Goal: Navigation & Orientation: Go to known website

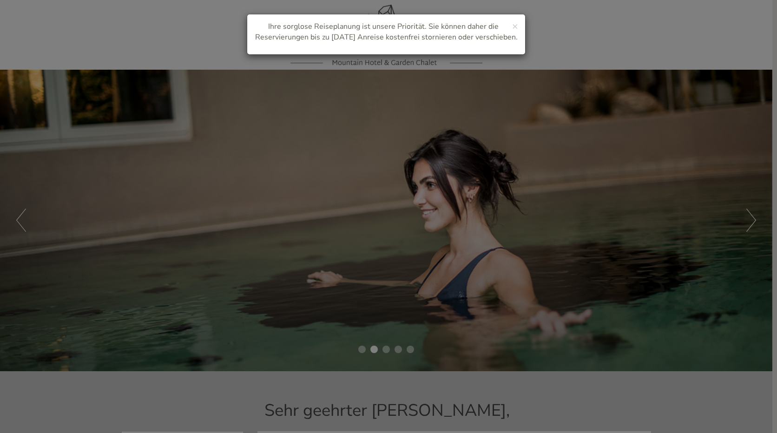
click at [751, 230] on div "× Ihre sorglose Reiseplanung ist unsere Priorität. Sie können daher die Reservi…" at bounding box center [388, 216] width 777 height 433
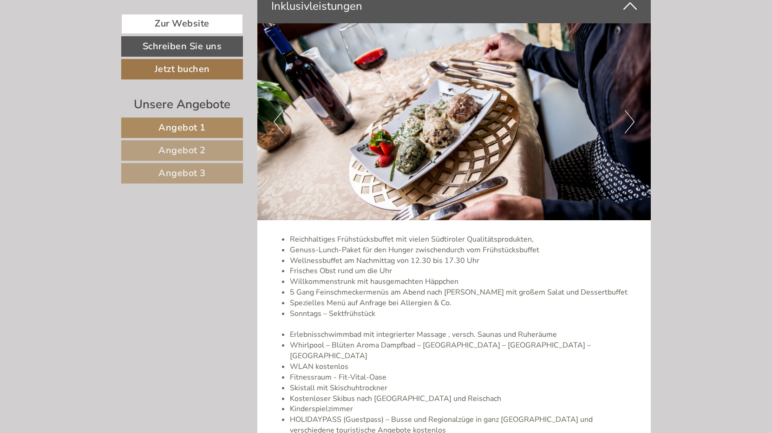
scroll to position [2463, 0]
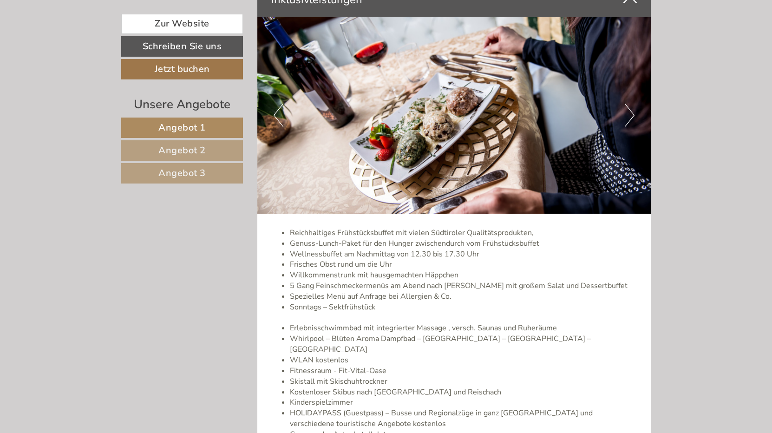
click at [631, 120] on button "Next" at bounding box center [630, 115] width 10 height 23
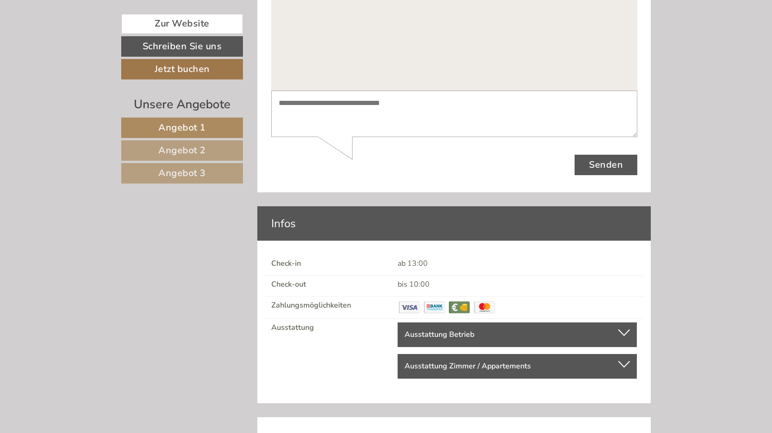
scroll to position [3543, 0]
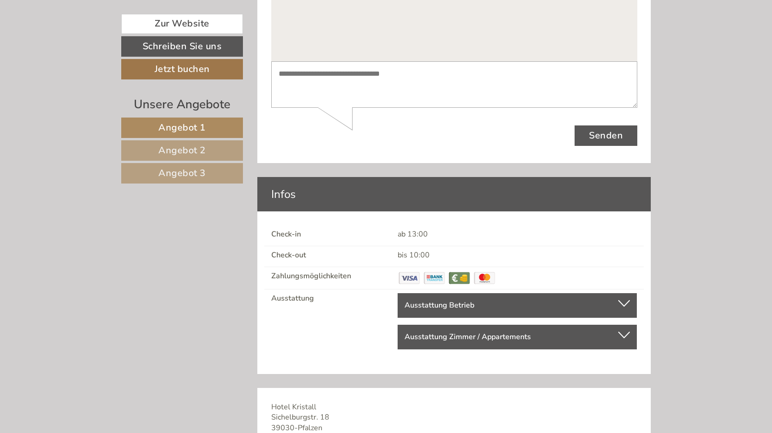
click at [628, 300] on div at bounding box center [625, 303] width 12 height 7
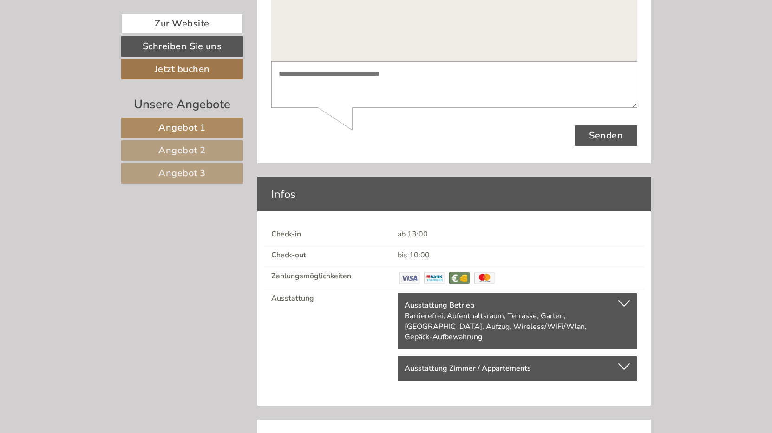
click at [623, 363] on div at bounding box center [625, 366] width 12 height 7
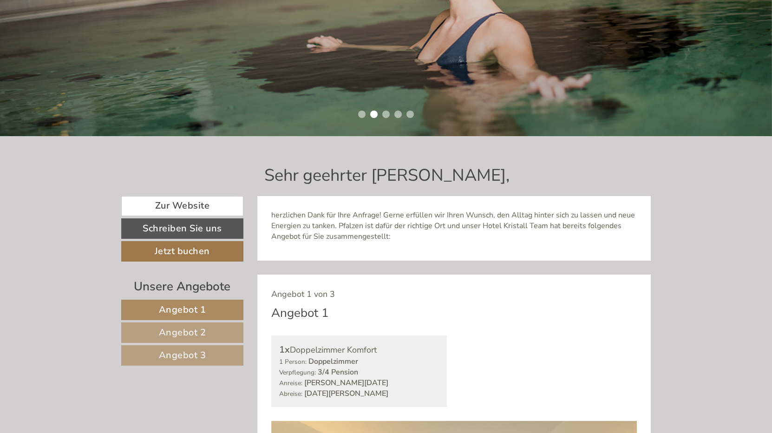
scroll to position [243, 0]
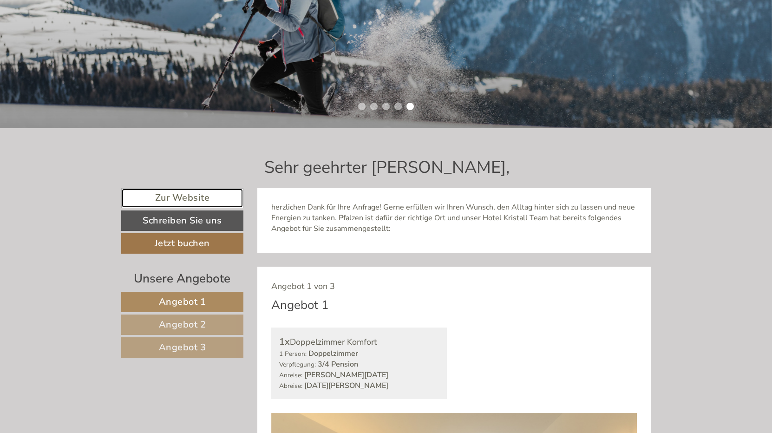
click at [182, 198] on link "Zur Website" at bounding box center [182, 198] width 122 height 20
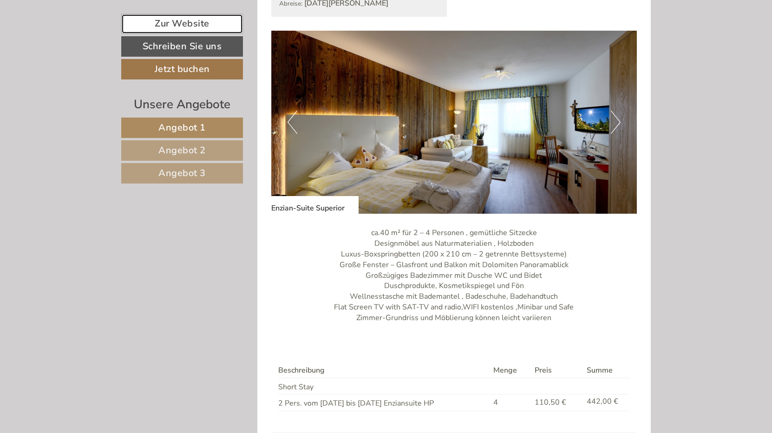
scroll to position [1916, 0]
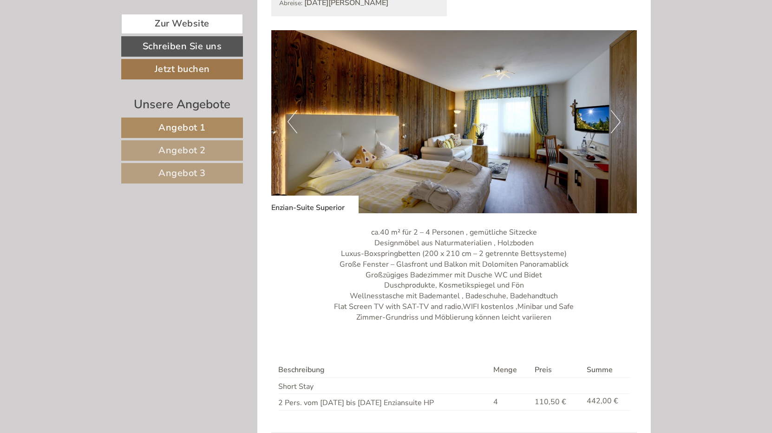
click at [192, 152] on span "Angebot 2" at bounding box center [181, 150] width 47 height 13
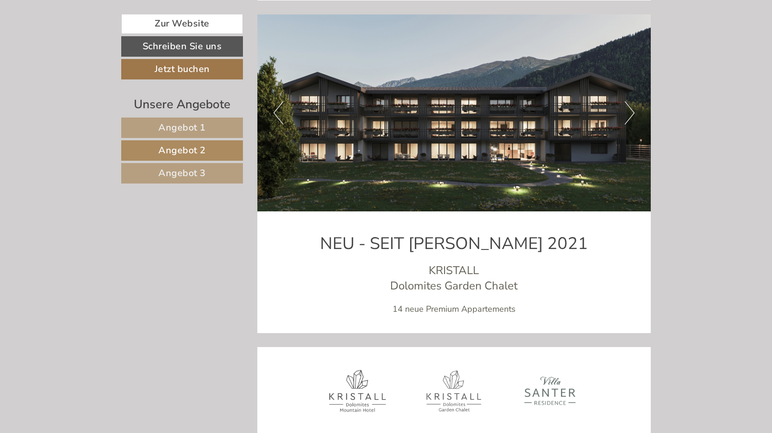
scroll to position [2922, 0]
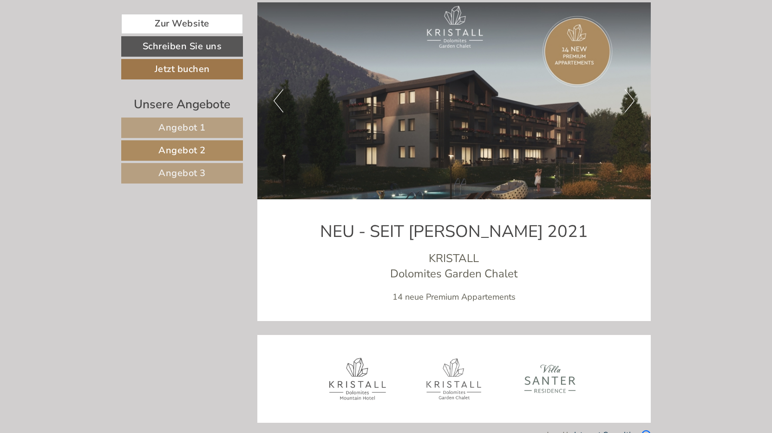
click at [185, 171] on span "Angebot 3" at bounding box center [181, 173] width 47 height 13
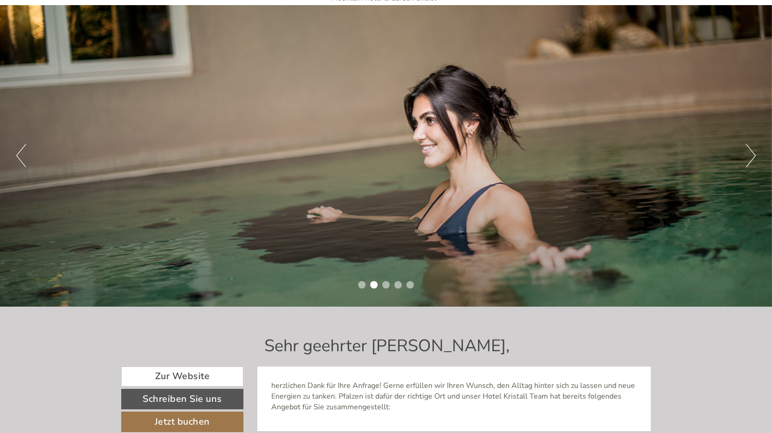
scroll to position [0, 0]
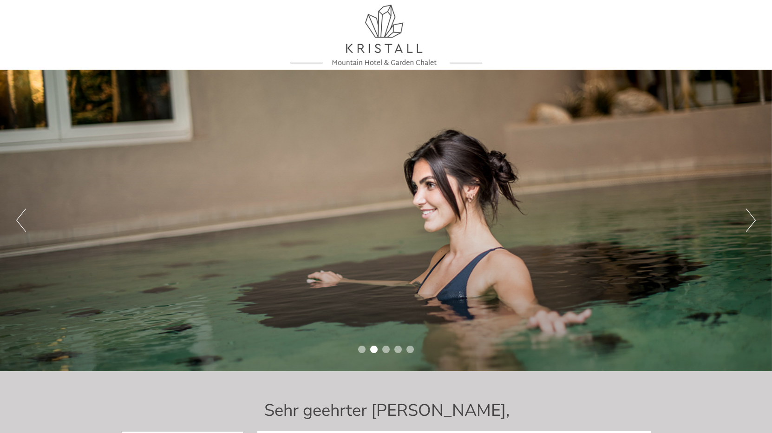
click at [751, 226] on button "Next" at bounding box center [751, 220] width 10 height 23
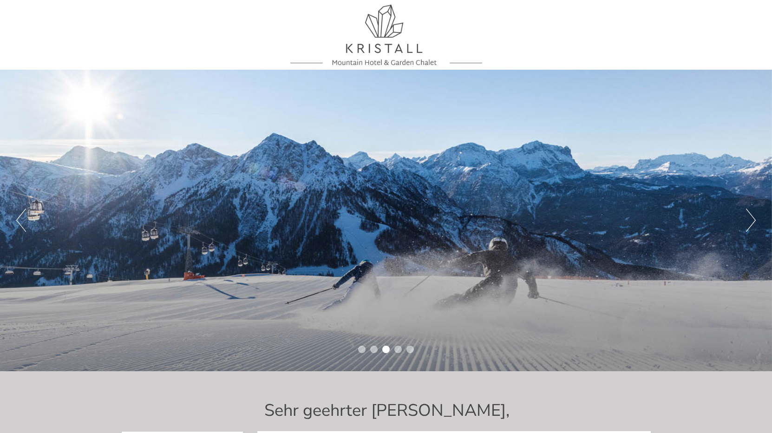
click at [750, 226] on button "Next" at bounding box center [751, 220] width 10 height 23
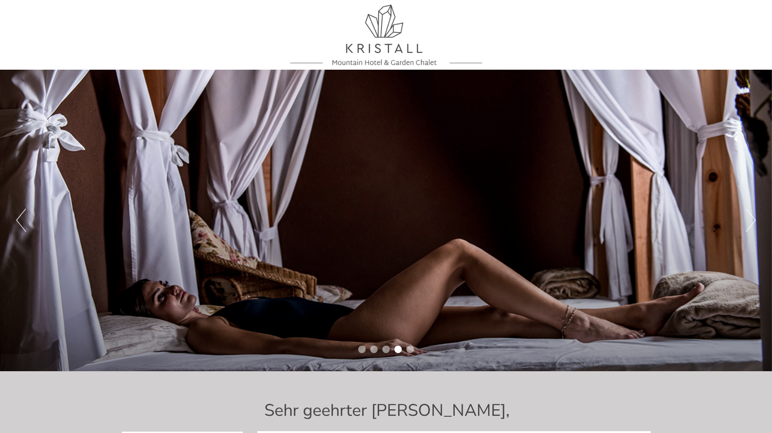
click at [749, 227] on button "Next" at bounding box center [751, 220] width 10 height 23
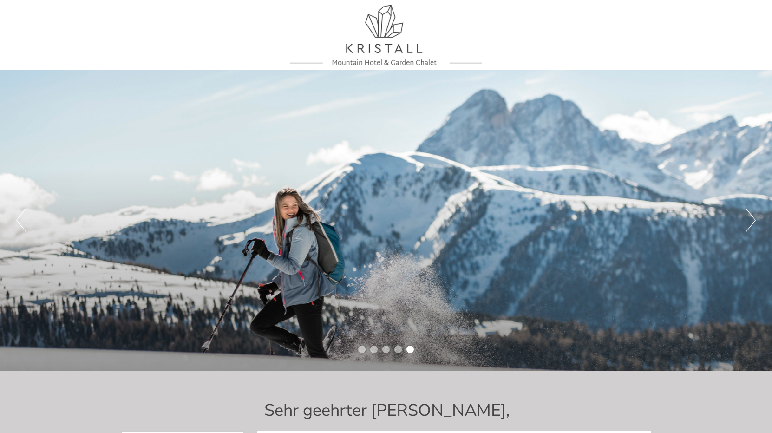
click at [749, 227] on button "Next" at bounding box center [751, 220] width 10 height 23
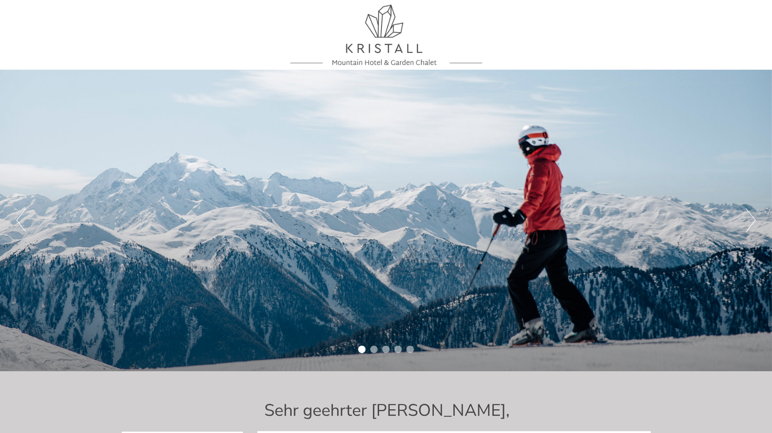
click at [748, 227] on button "Next" at bounding box center [751, 220] width 10 height 23
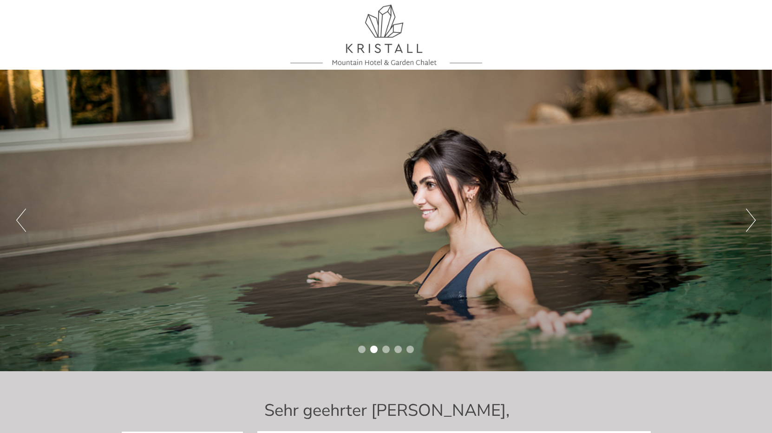
click at [748, 227] on button "Next" at bounding box center [751, 220] width 10 height 23
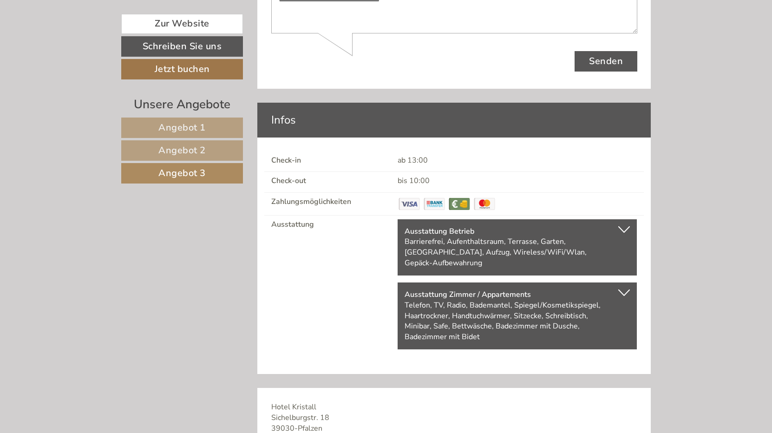
scroll to position [2318, 0]
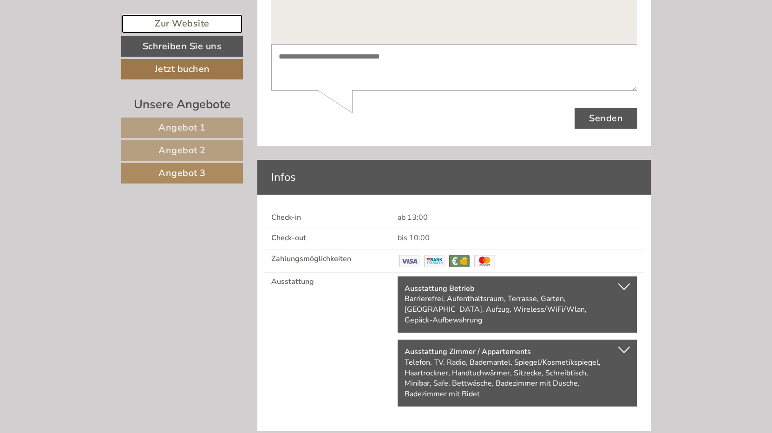
click at [188, 22] on link "Zur Website" at bounding box center [182, 24] width 122 height 20
